Goal: Navigation & Orientation: Understand site structure

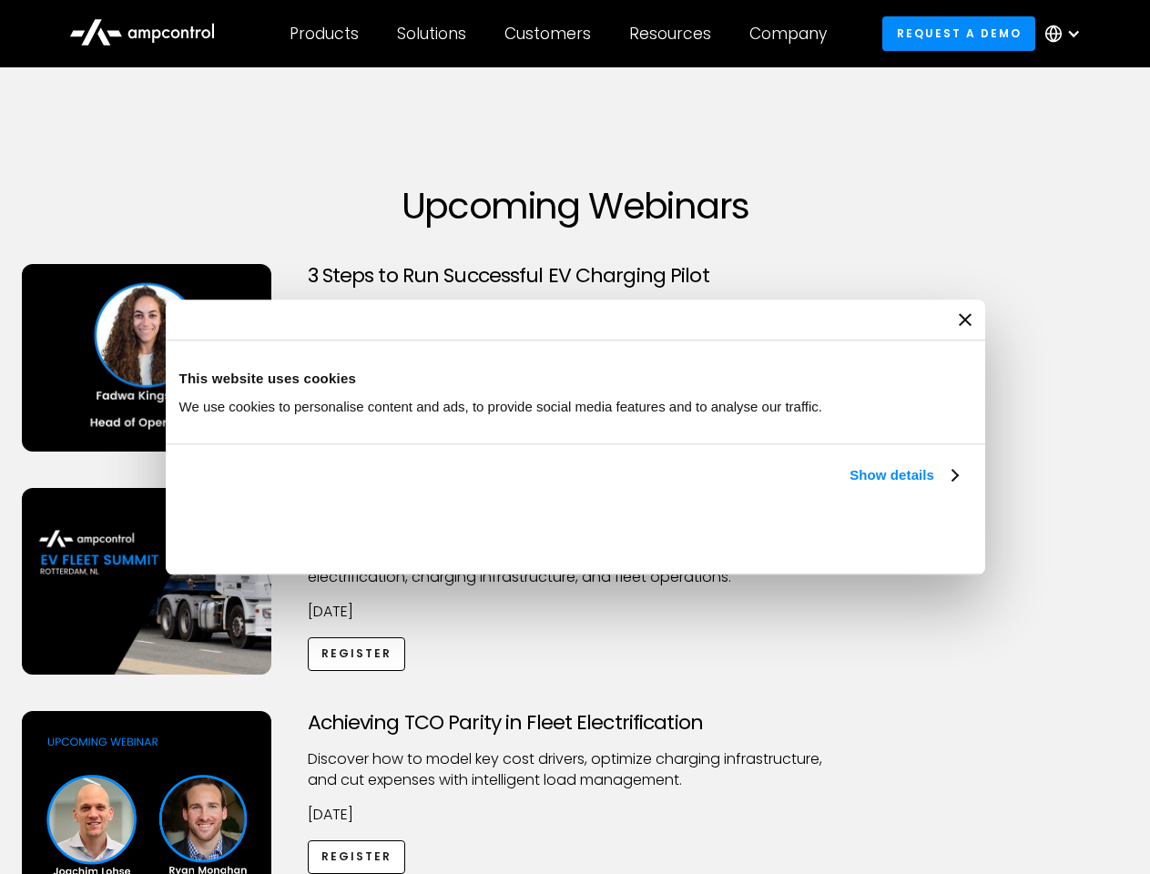
click at [850, 486] on link "Show details" at bounding box center [903, 476] width 107 height 22
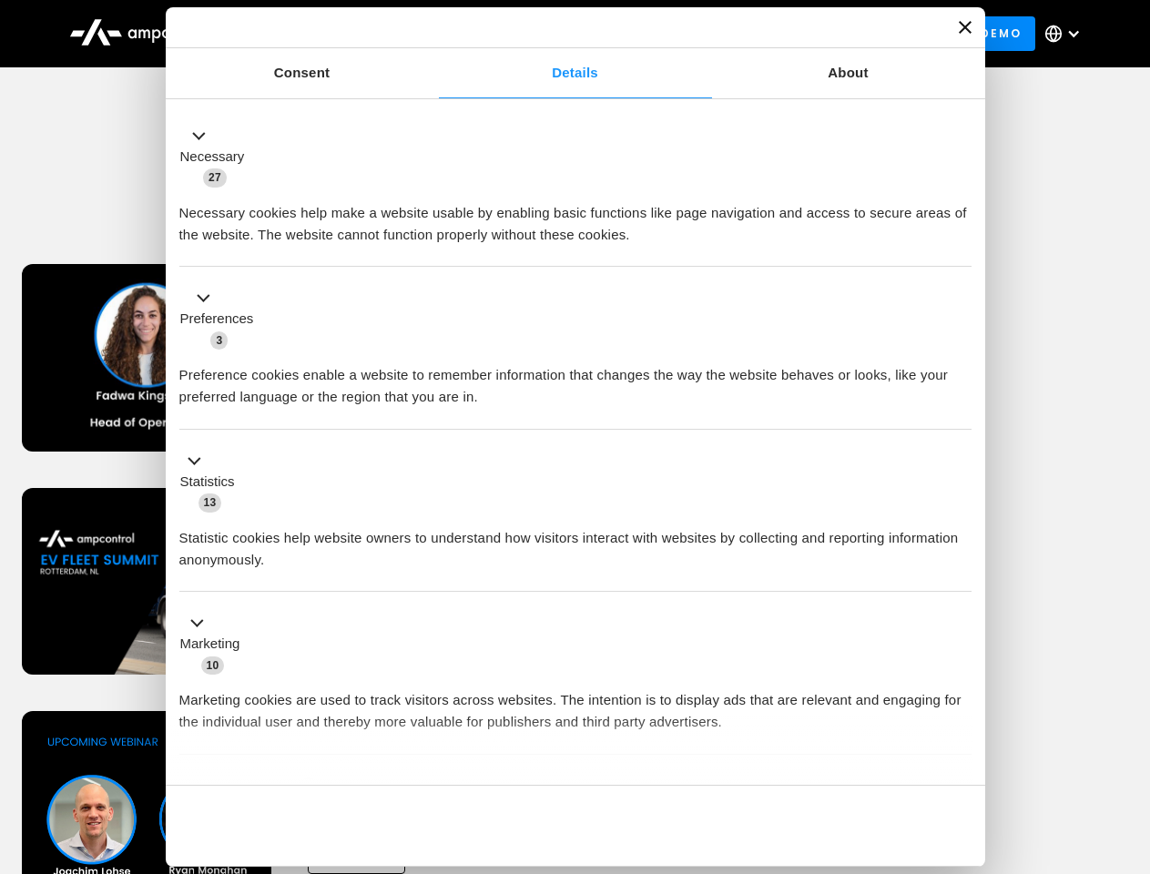
click at [960, 246] on div "Necessary cookies help make a website usable by enabling basic functions like p…" at bounding box center [575, 217] width 792 height 57
click at [1130, 734] on div "Achieving TCO Parity in Fleet Electrification Discover how to model key cost dr…" at bounding box center [576, 854] width 1144 height 286
click at [560, 34] on div "Customers" at bounding box center [548, 34] width 87 height 20
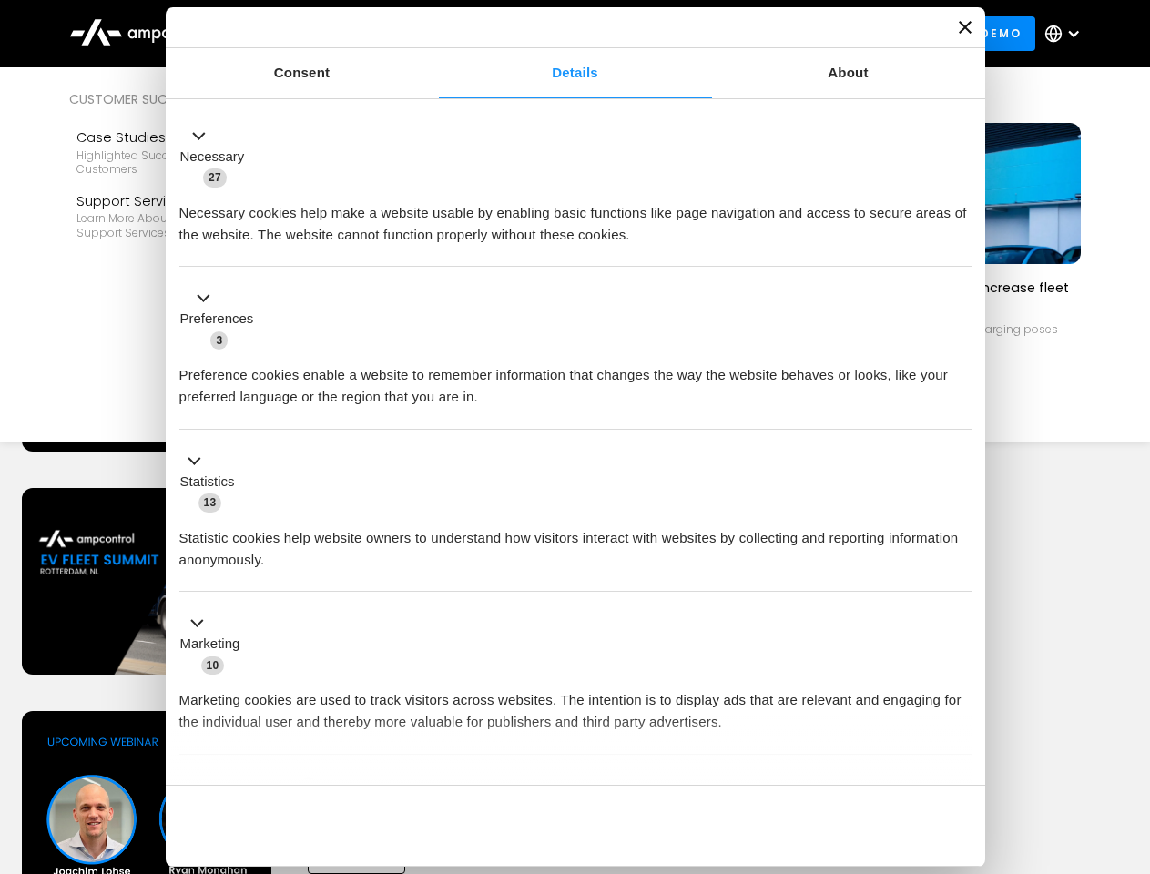
click at [323, 34] on div "Products" at bounding box center [324, 34] width 69 height 20
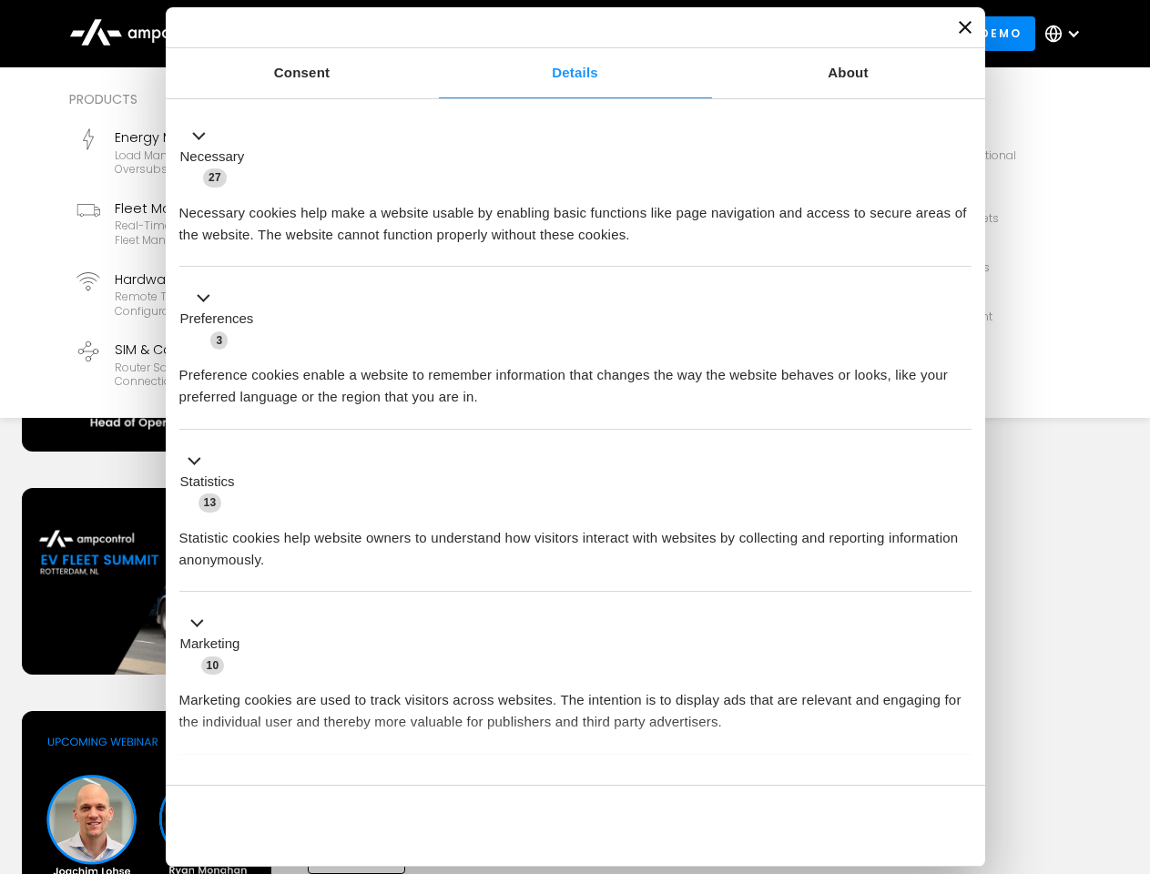
click at [433, 34] on div "Solutions" at bounding box center [431, 34] width 69 height 20
click at [551, 34] on div "Customers" at bounding box center [548, 34] width 87 height 20
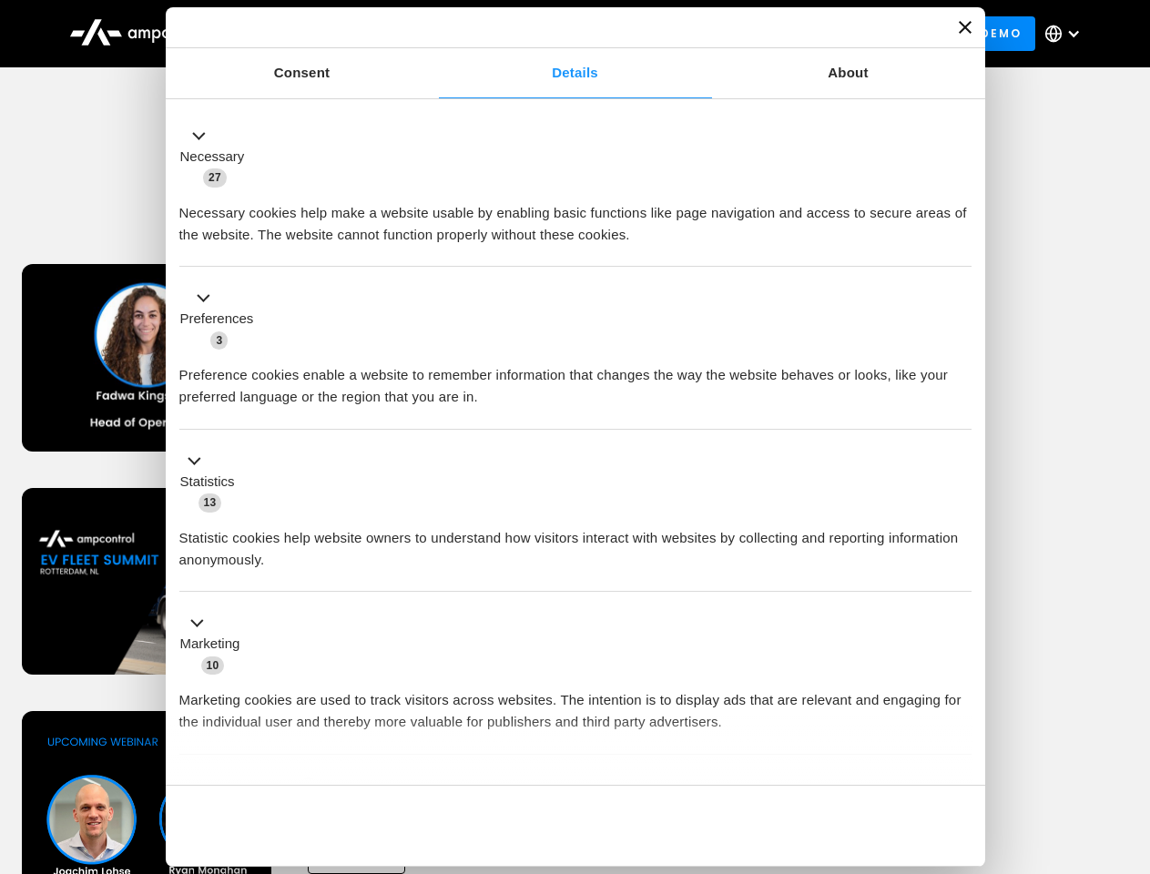
click at [674, 34] on div "Resources" at bounding box center [670, 34] width 82 height 20
click at [794, 34] on div "Company" at bounding box center [788, 34] width 77 height 20
click at [1067, 34] on div at bounding box center [1074, 33] width 15 height 15
